Goal: Task Accomplishment & Management: Manage account settings

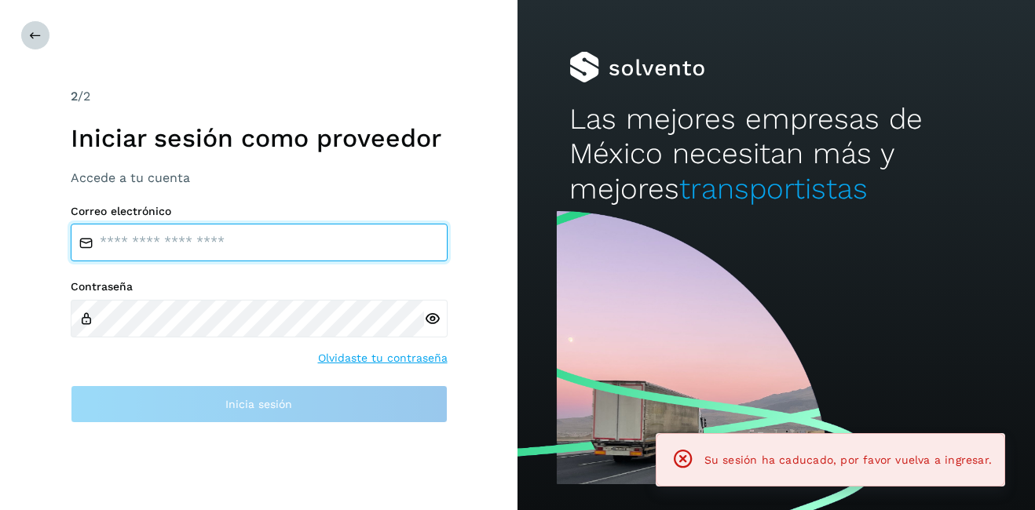
type input "**********"
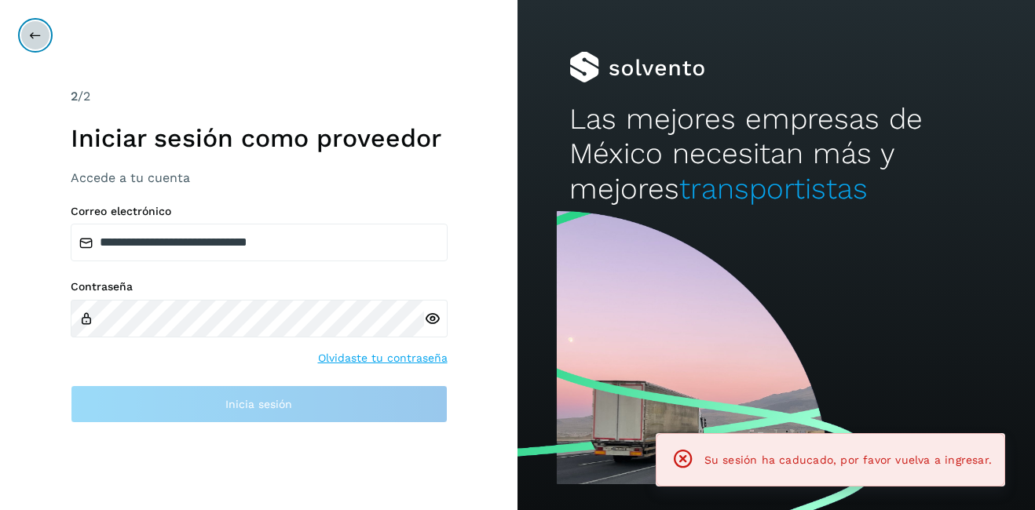
click at [30, 31] on icon at bounding box center [35, 35] width 13 height 13
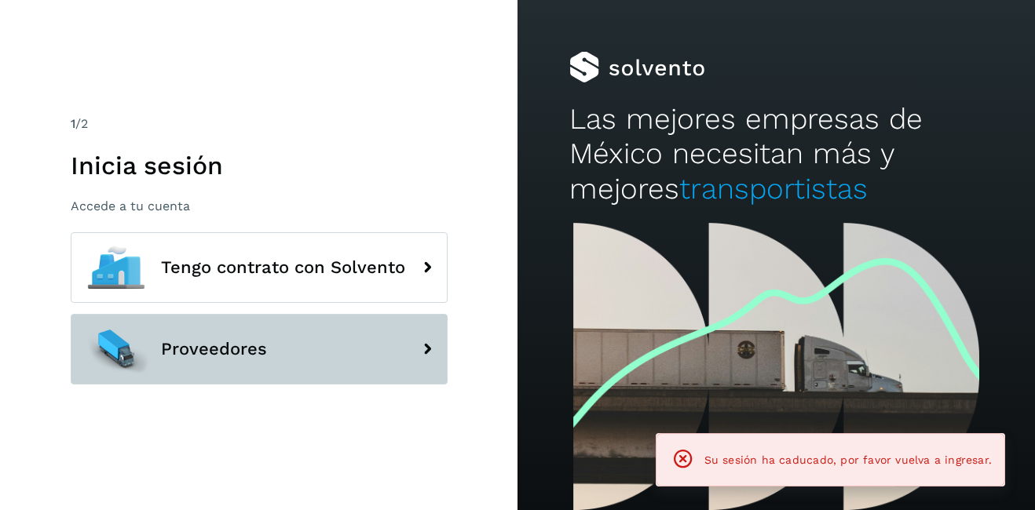
click at [244, 349] on span "Proveedores" at bounding box center [214, 349] width 106 height 19
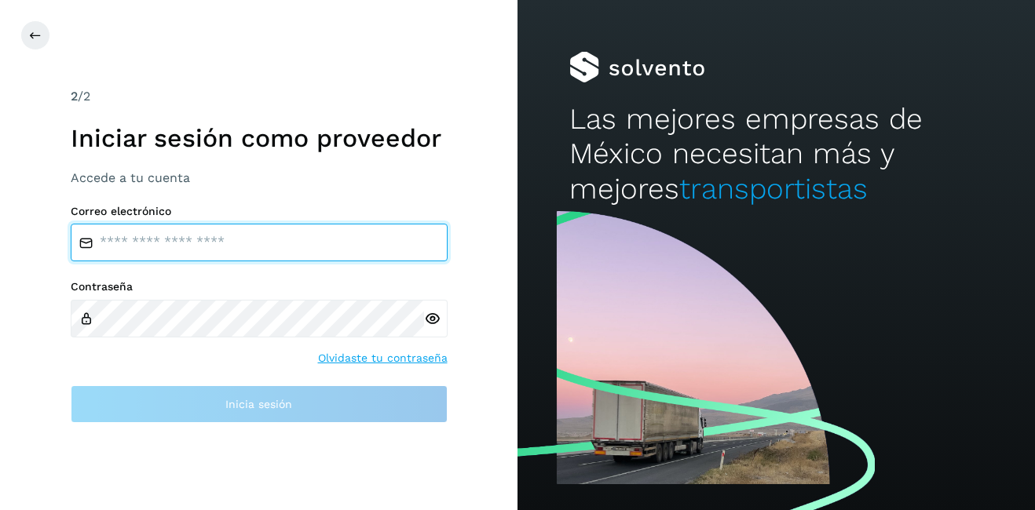
type input "**********"
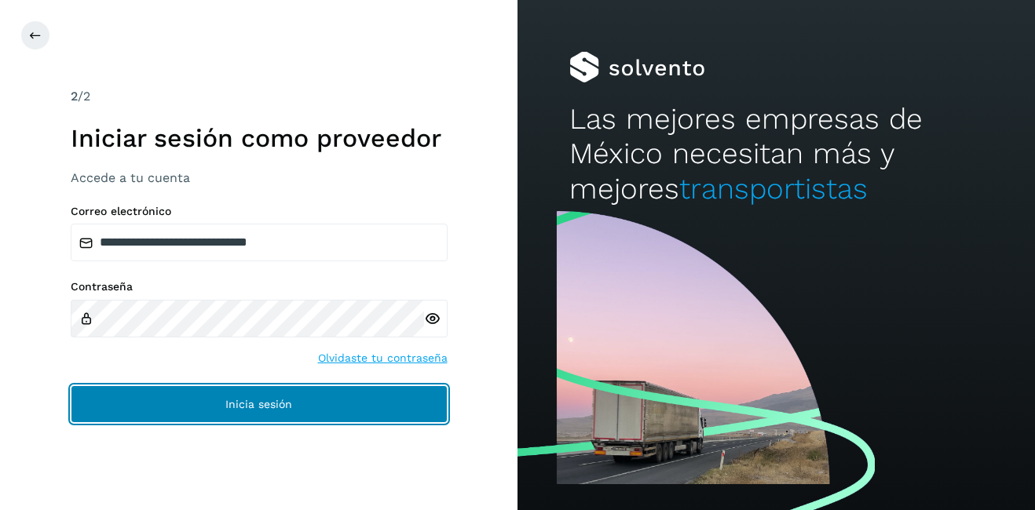
click at [245, 389] on button "Inicia sesión" at bounding box center [259, 405] width 377 height 38
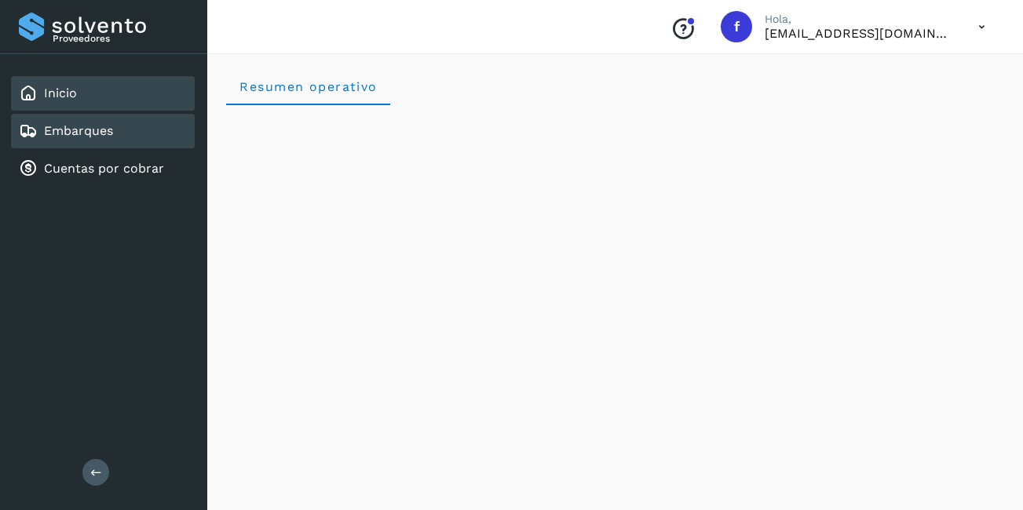
click at [86, 126] on link "Embarques" at bounding box center [78, 130] width 69 height 15
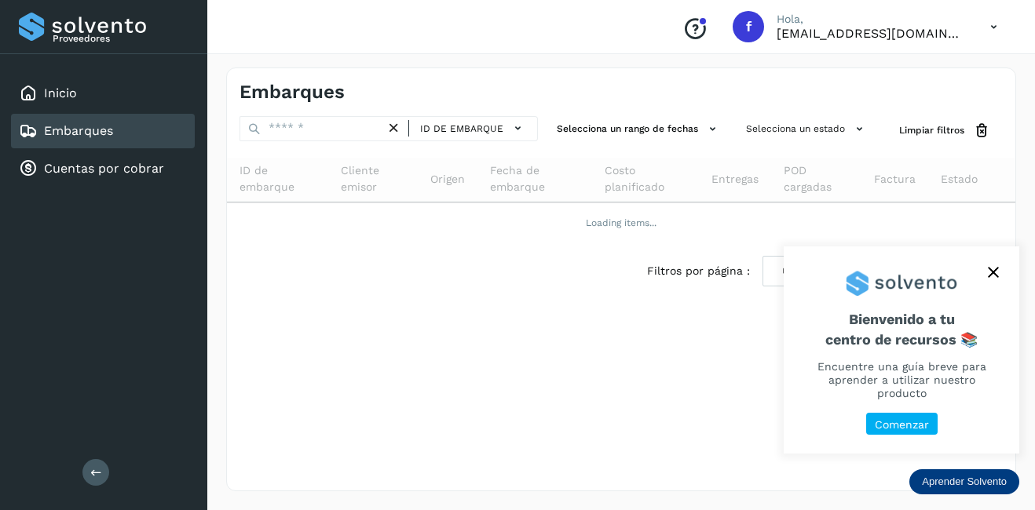
click at [996, 274] on icon "close," at bounding box center [993, 272] width 11 height 11
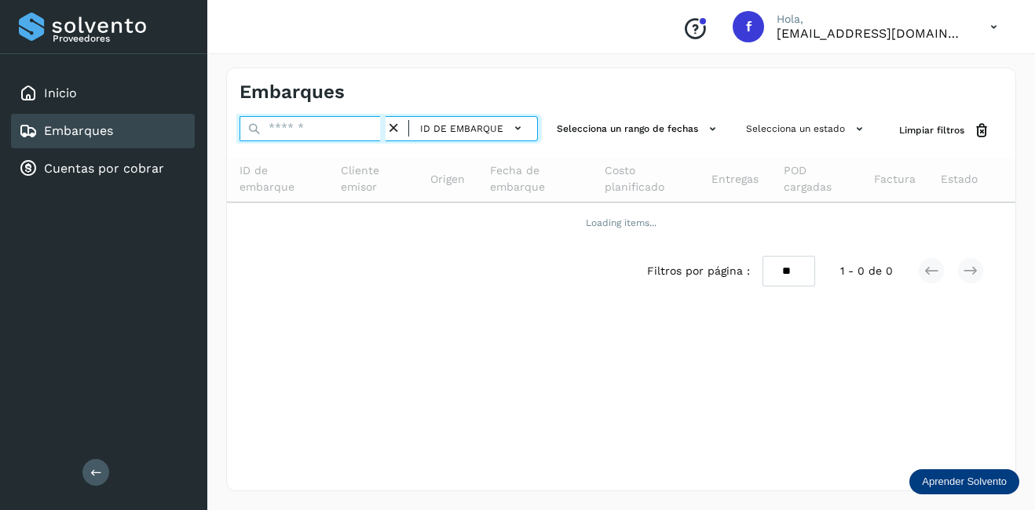
click at [353, 123] on input "text" at bounding box center [313, 128] width 146 height 25
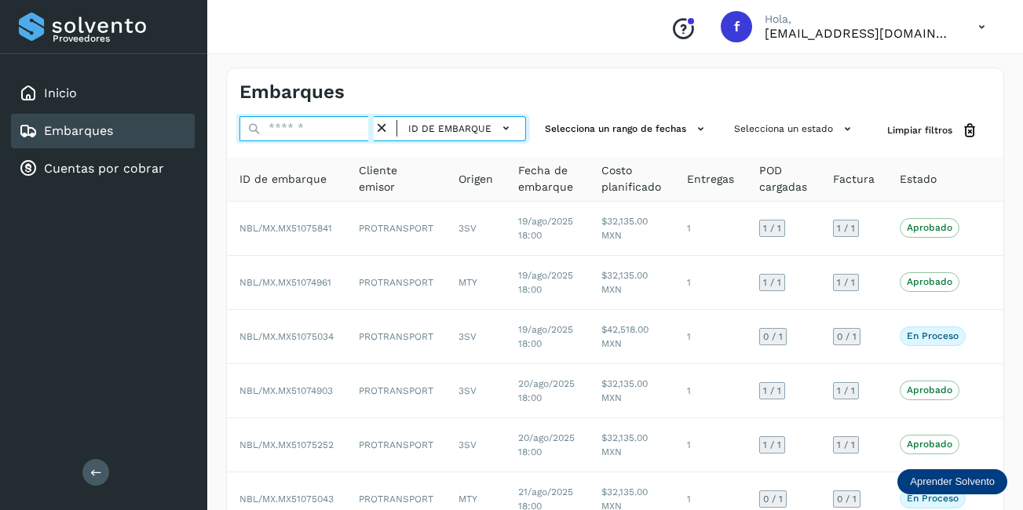
click at [302, 132] on input "text" at bounding box center [307, 128] width 134 height 25
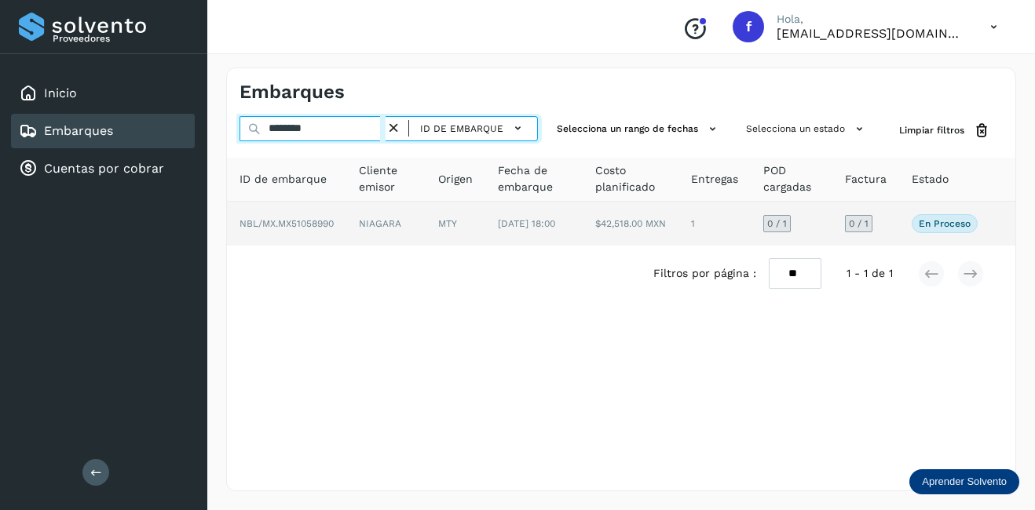
type input "********"
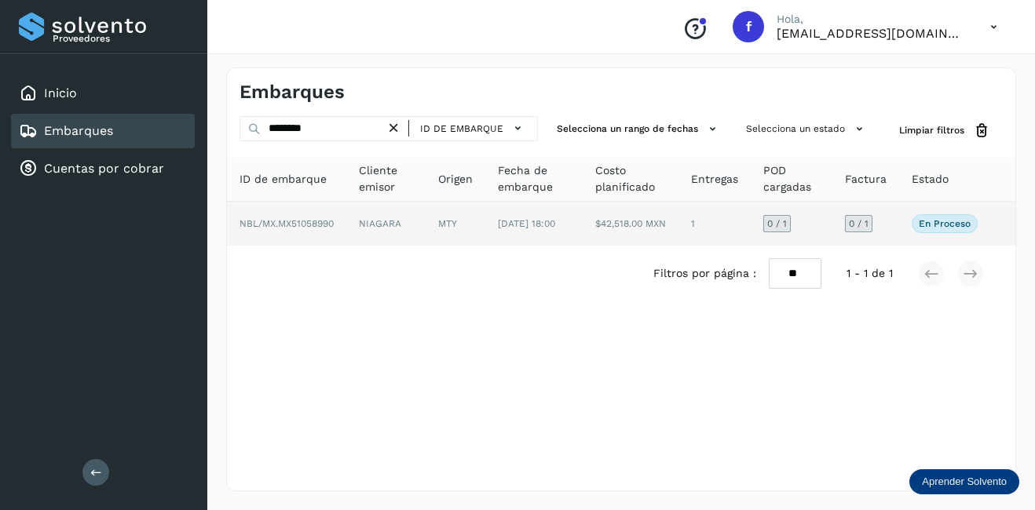
click at [678, 221] on td "$42,518.00 MXN" at bounding box center [714, 224] width 72 height 44
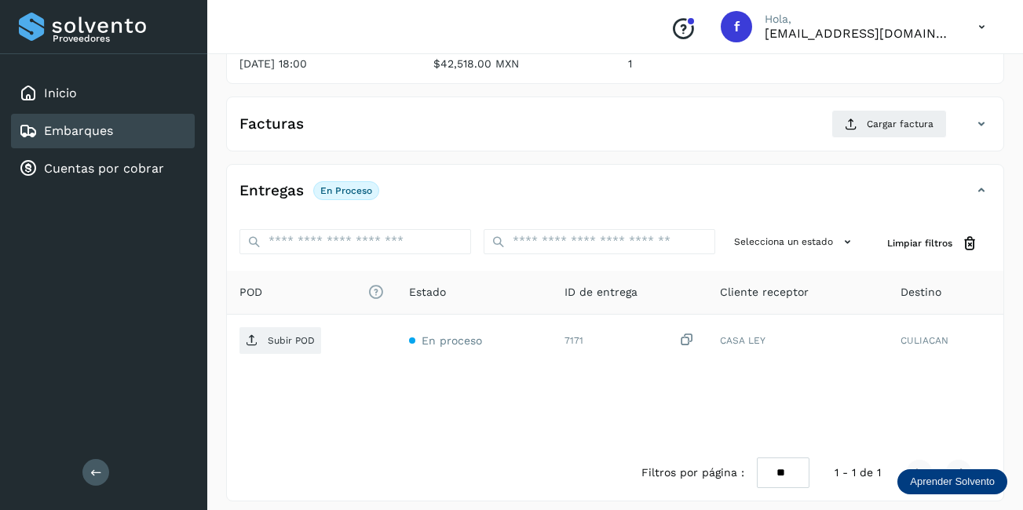
scroll to position [79, 0]
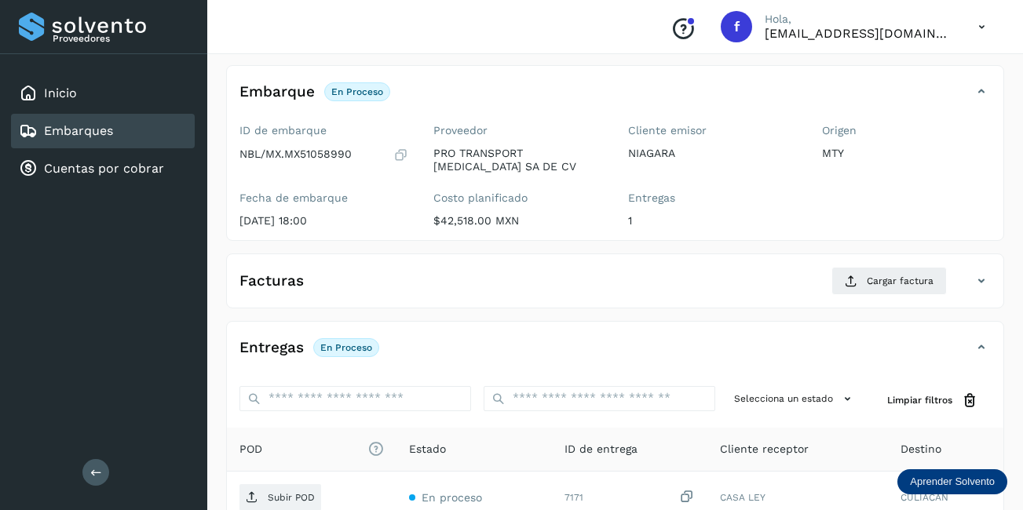
click at [124, 124] on div "Embarques" at bounding box center [103, 131] width 184 height 35
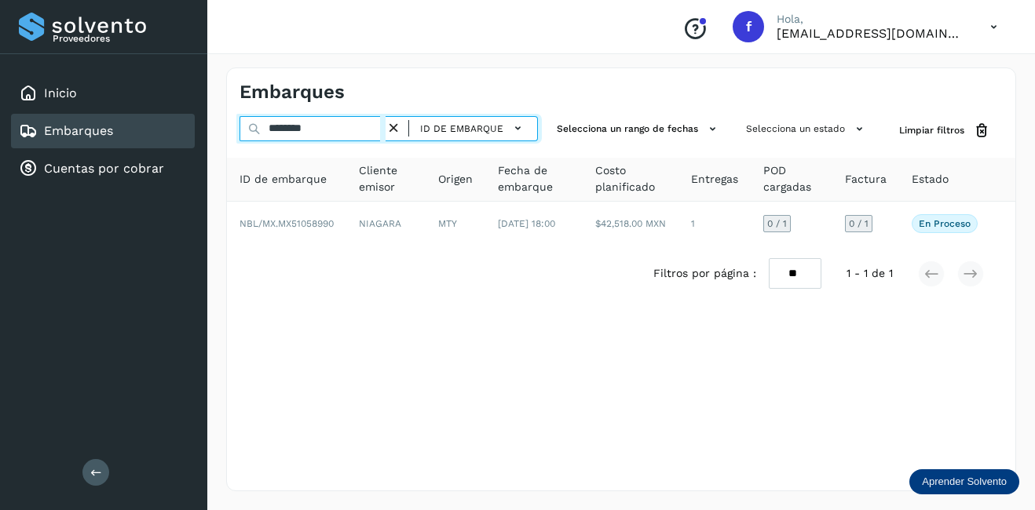
click at [338, 132] on input "********" at bounding box center [313, 128] width 146 height 25
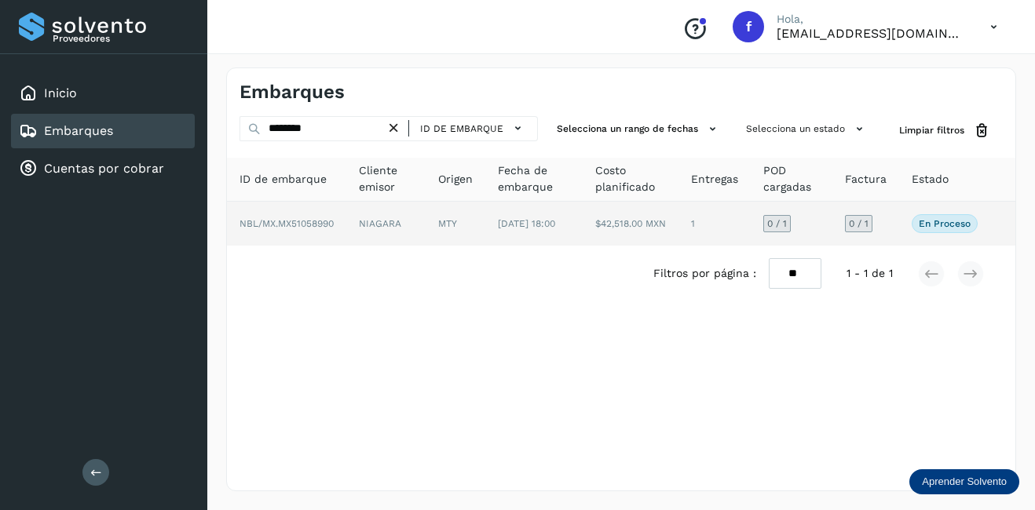
click at [426, 230] on td "NIAGARA" at bounding box center [456, 224] width 60 height 44
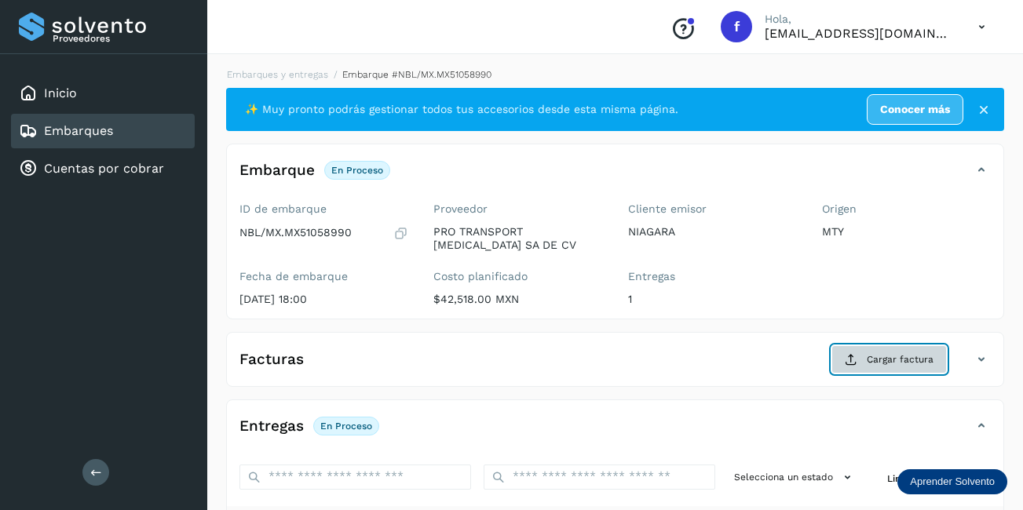
click at [869, 353] on span "Cargar factura" at bounding box center [900, 360] width 67 height 14
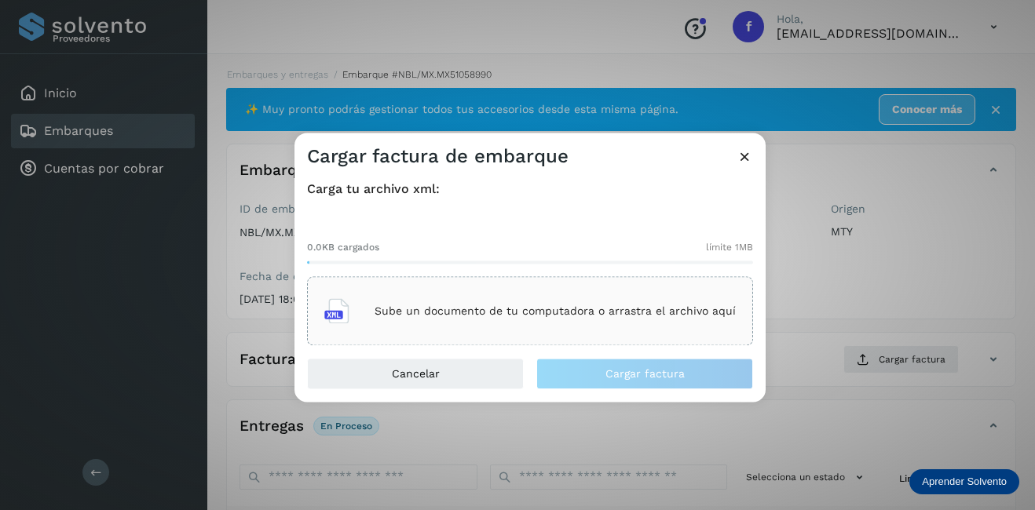
click at [523, 325] on div "Sube un documento de tu computadora o arrastra el archivo aquí" at bounding box center [529, 312] width 411 height 42
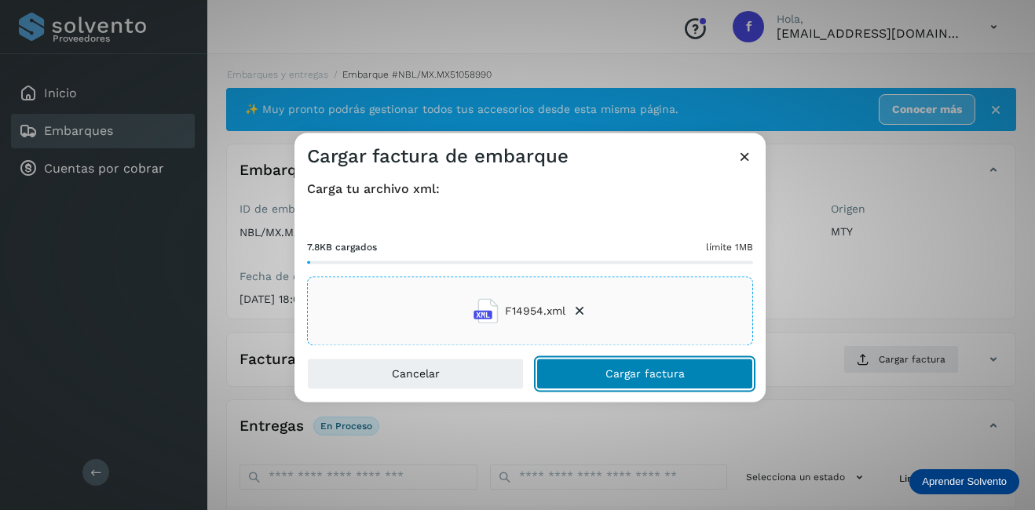
click at [621, 375] on span "Cargar factura" at bounding box center [644, 374] width 79 height 11
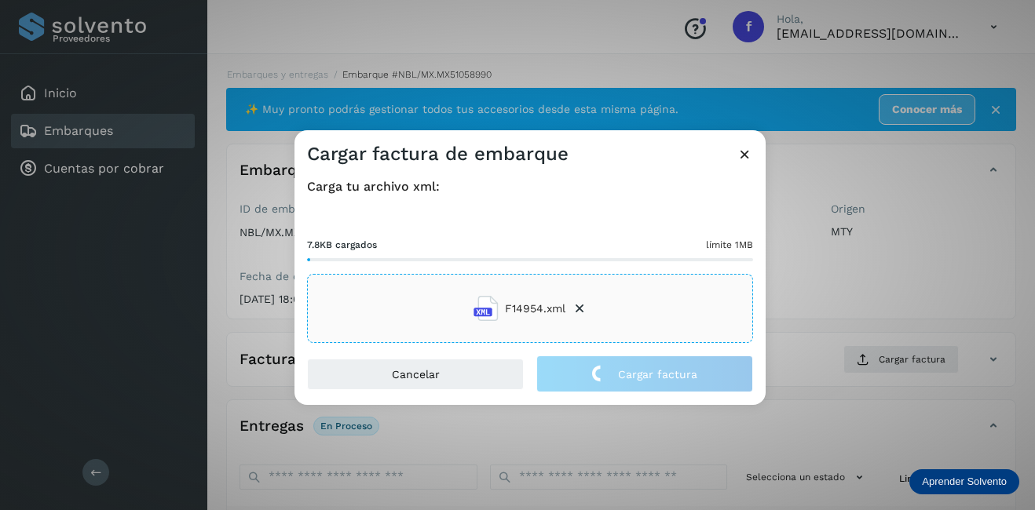
click at [795, 291] on div "Cargar factura de embarque Carga tu archivo xml: 7.8KB cargados límite 1MB F149…" at bounding box center [517, 255] width 1035 height 510
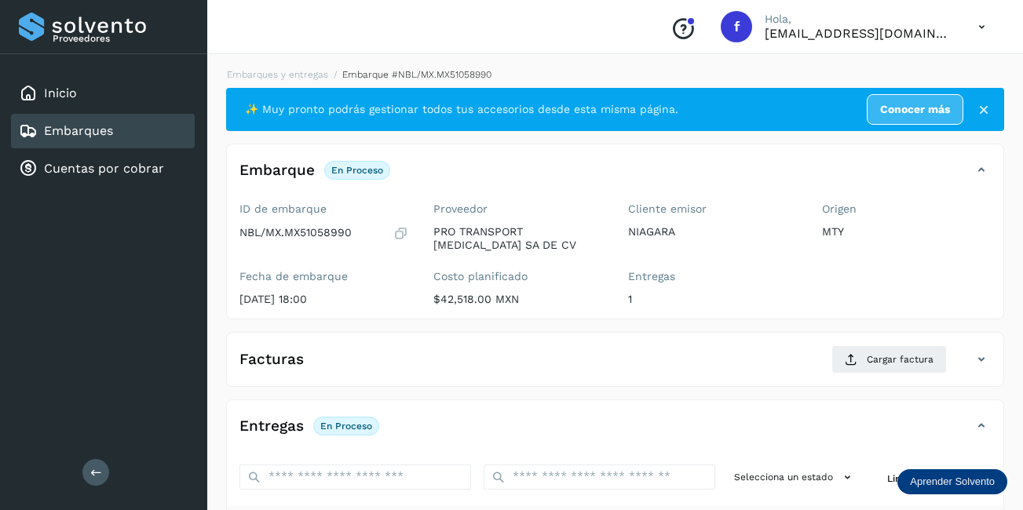
scroll to position [236, 0]
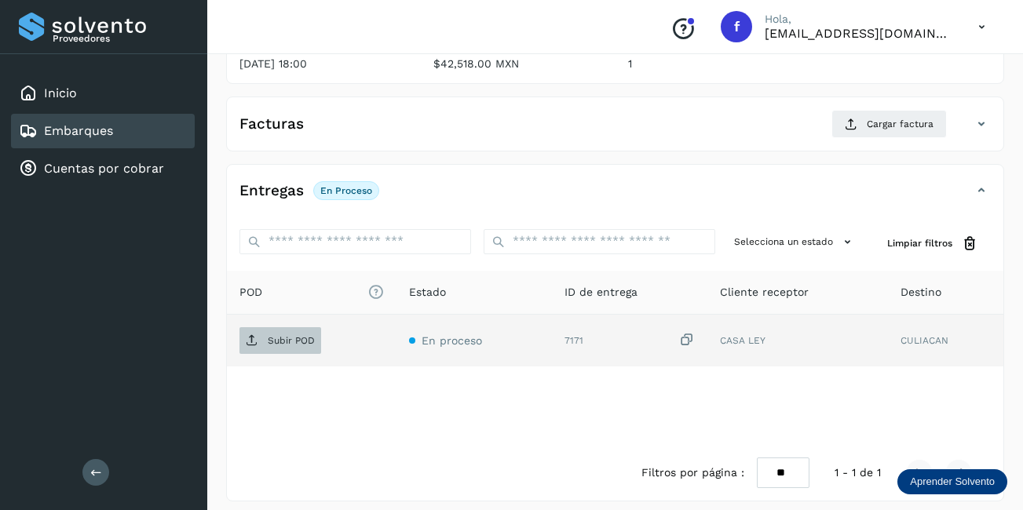
click at [298, 338] on p "Subir POD" at bounding box center [291, 340] width 47 height 11
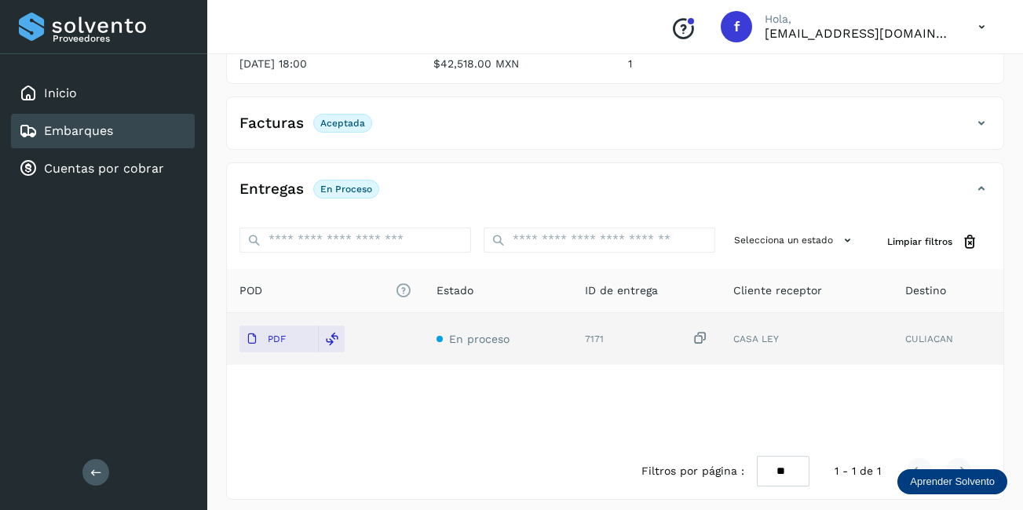
click at [148, 119] on div "Embarques" at bounding box center [103, 131] width 184 height 35
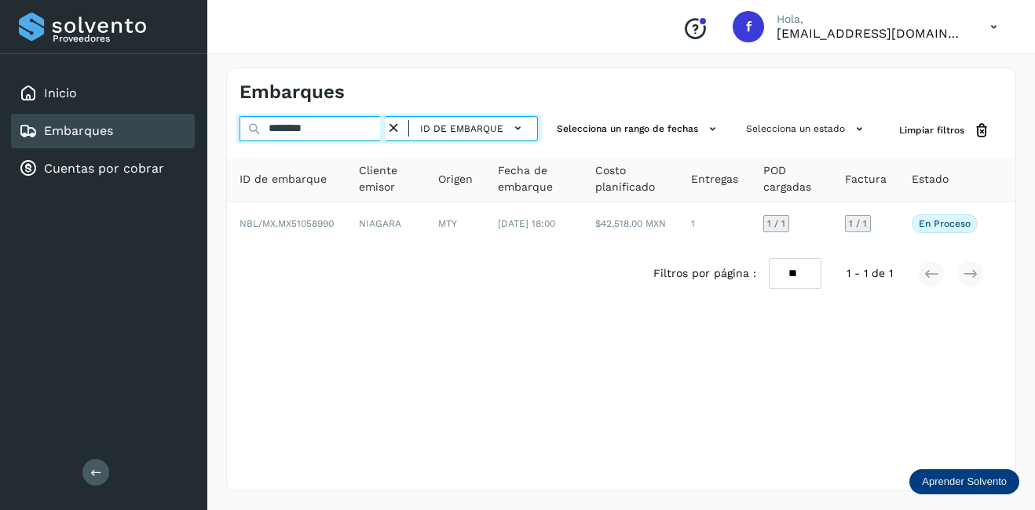
drag, startPoint x: 337, startPoint y: 126, endPoint x: 218, endPoint y: 140, distance: 119.3
click at [227, 137] on div "******** ID de embarque Selecciona un rango de fechas Selecciona un estado Limp…" at bounding box center [621, 130] width 788 height 29
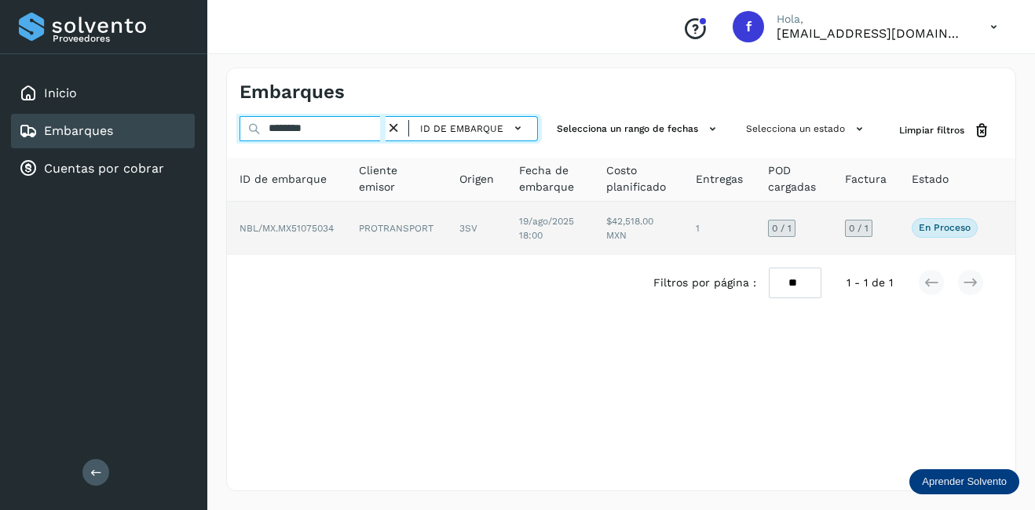
type input "********"
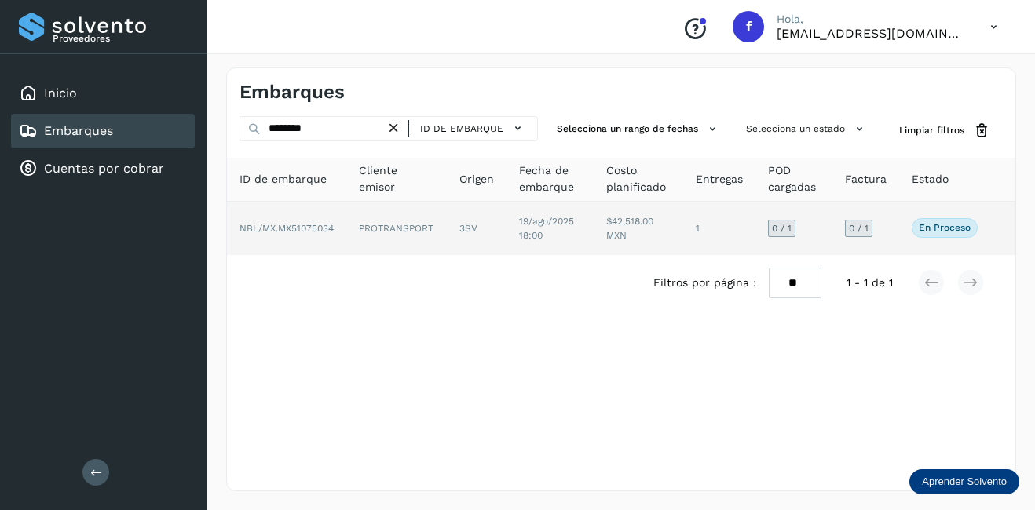
click at [447, 227] on td "PROTRANSPORT" at bounding box center [477, 228] width 60 height 53
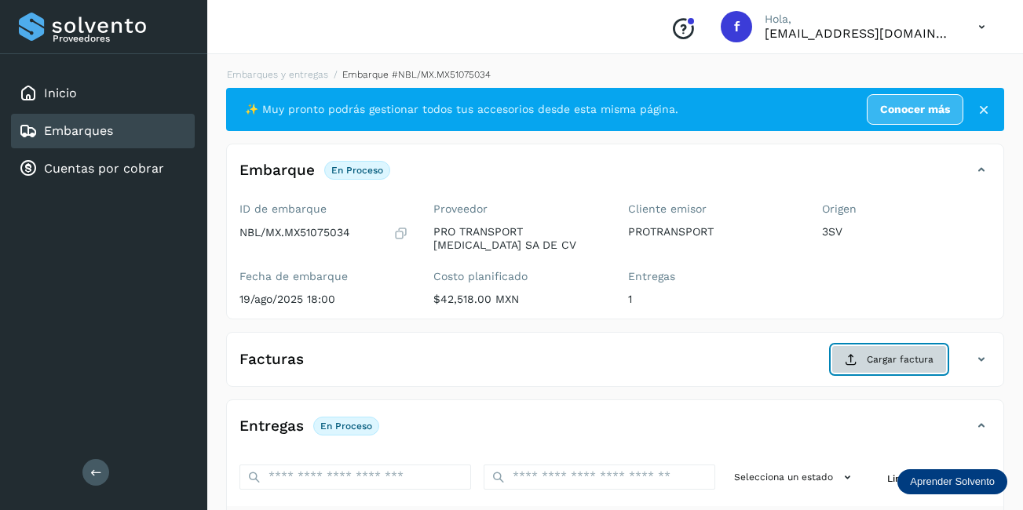
click at [876, 358] on span "Cargar factura" at bounding box center [900, 360] width 67 height 14
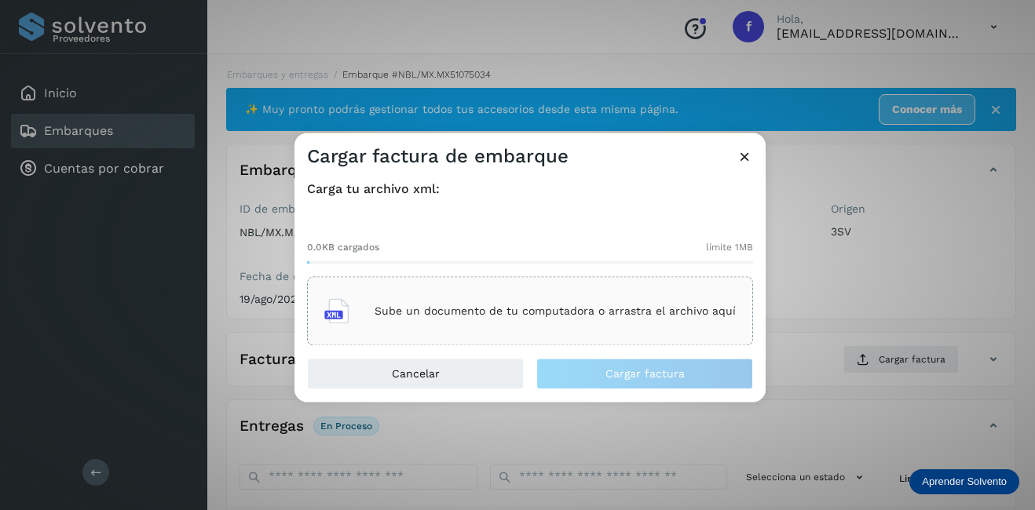
click at [566, 317] on p "Sube un documento de tu computadora o arrastra el archivo aquí" at bounding box center [555, 311] width 361 height 13
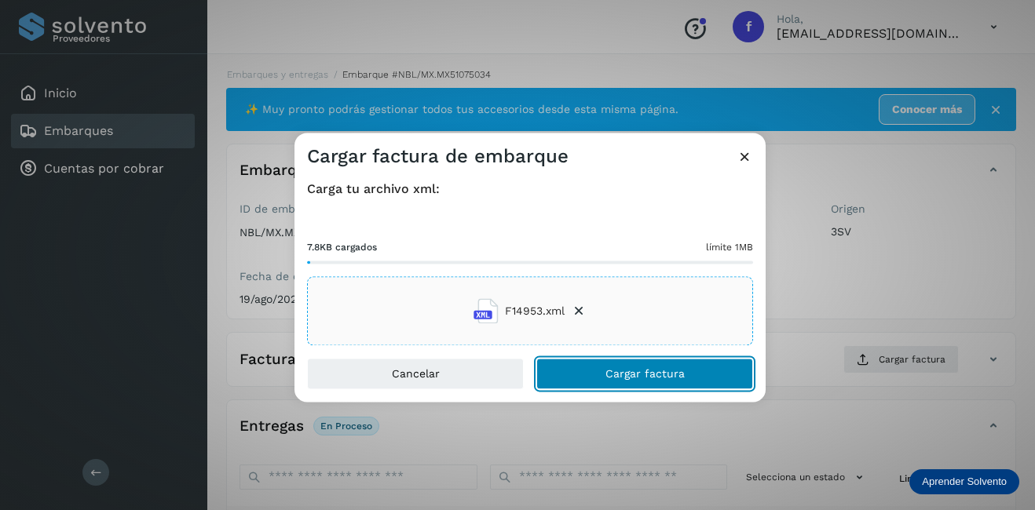
click at [644, 369] on span "Cargar factura" at bounding box center [644, 374] width 79 height 11
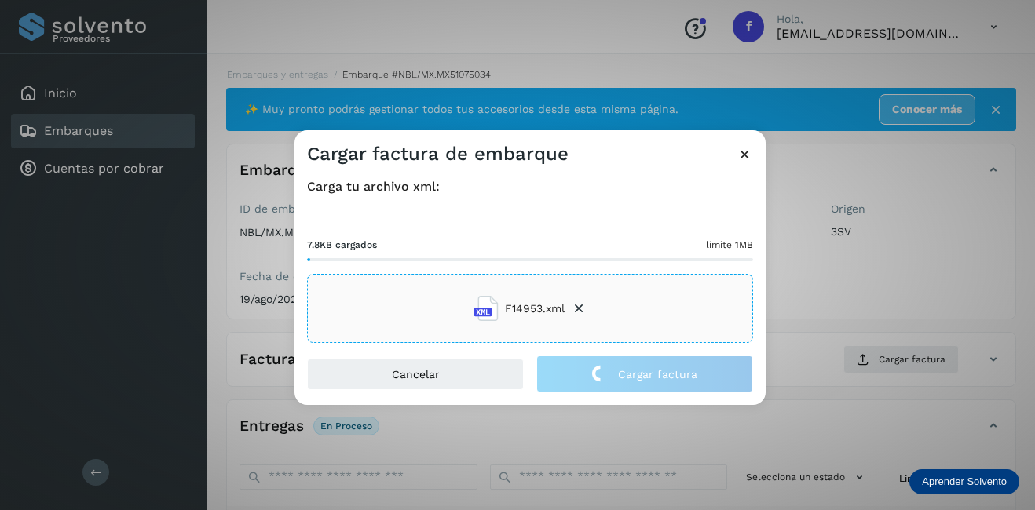
click at [798, 281] on div "Cargar factura de embarque Carga tu archivo xml: 7.8KB cargados límite 1MB F149…" at bounding box center [517, 255] width 1035 height 510
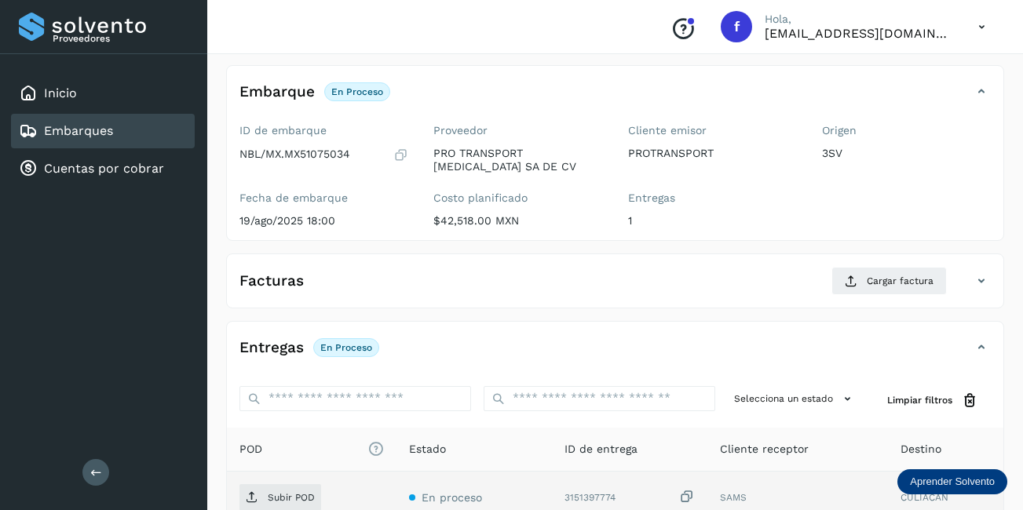
scroll to position [246, 0]
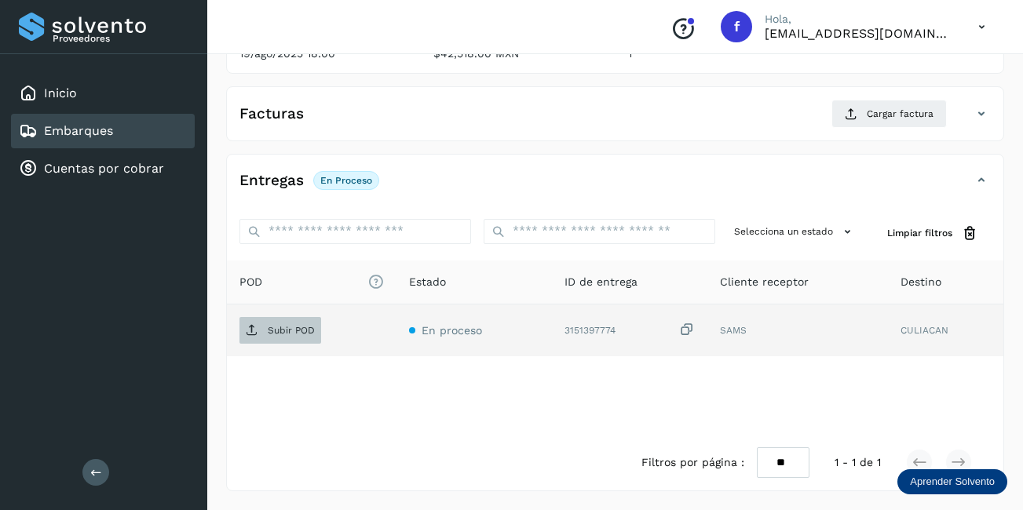
click at [277, 333] on p "Subir POD" at bounding box center [291, 330] width 47 height 11
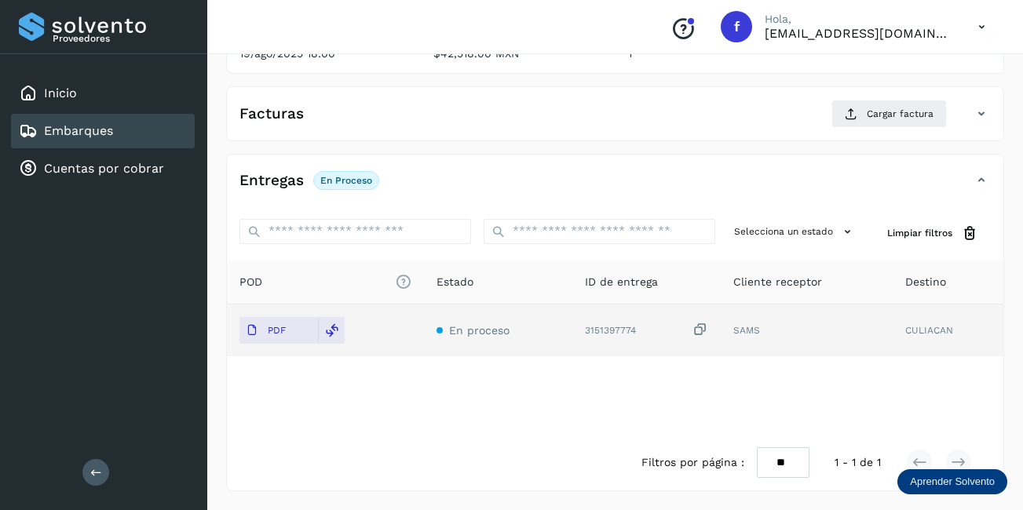
click at [139, 126] on div "Embarques" at bounding box center [103, 131] width 184 height 35
